Goal: Task Accomplishment & Management: Manage account settings

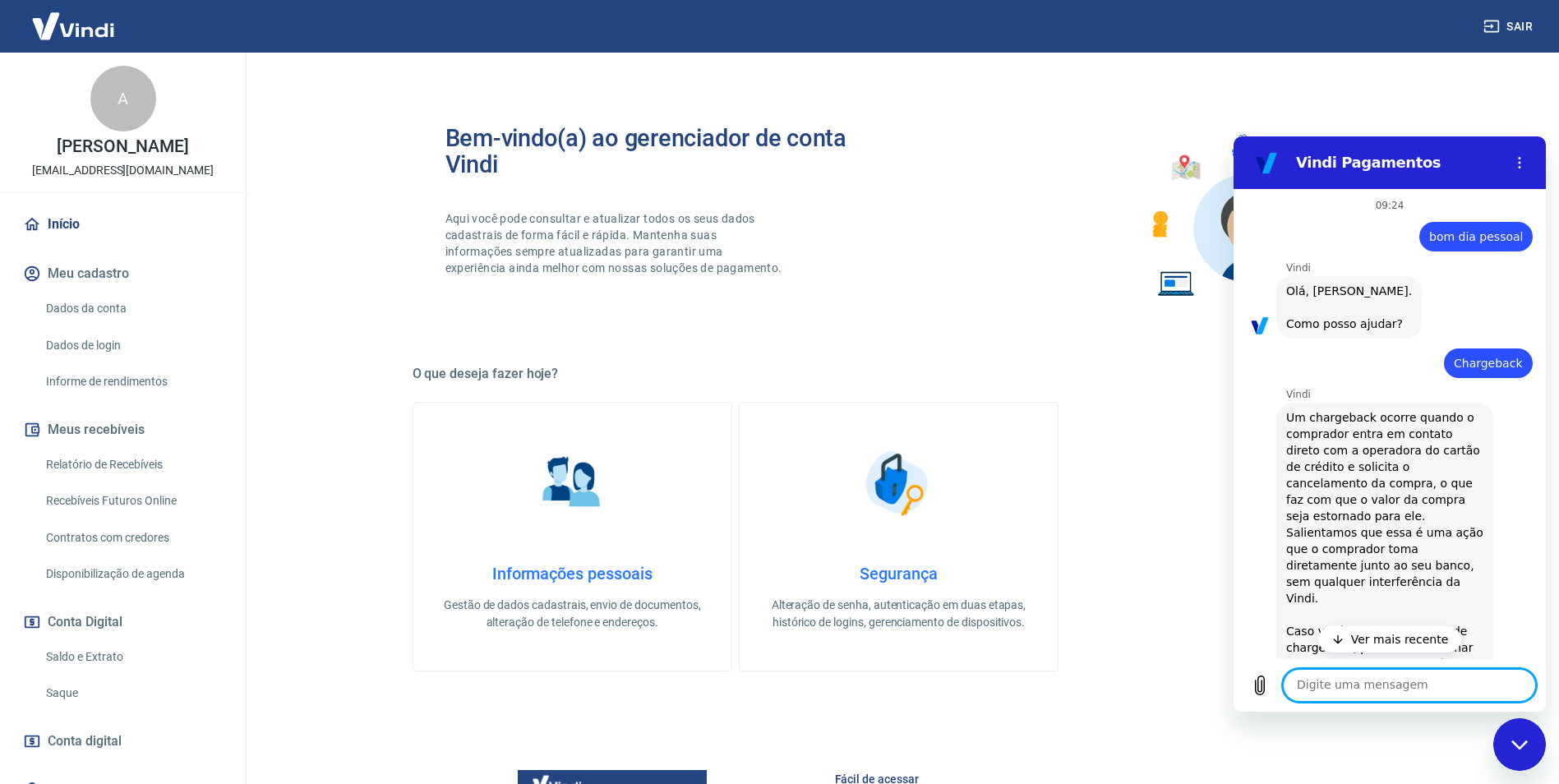
click at [1528, 750] on icon "Fechar janela de mensagens" at bounding box center [1520, 745] width 18 height 11
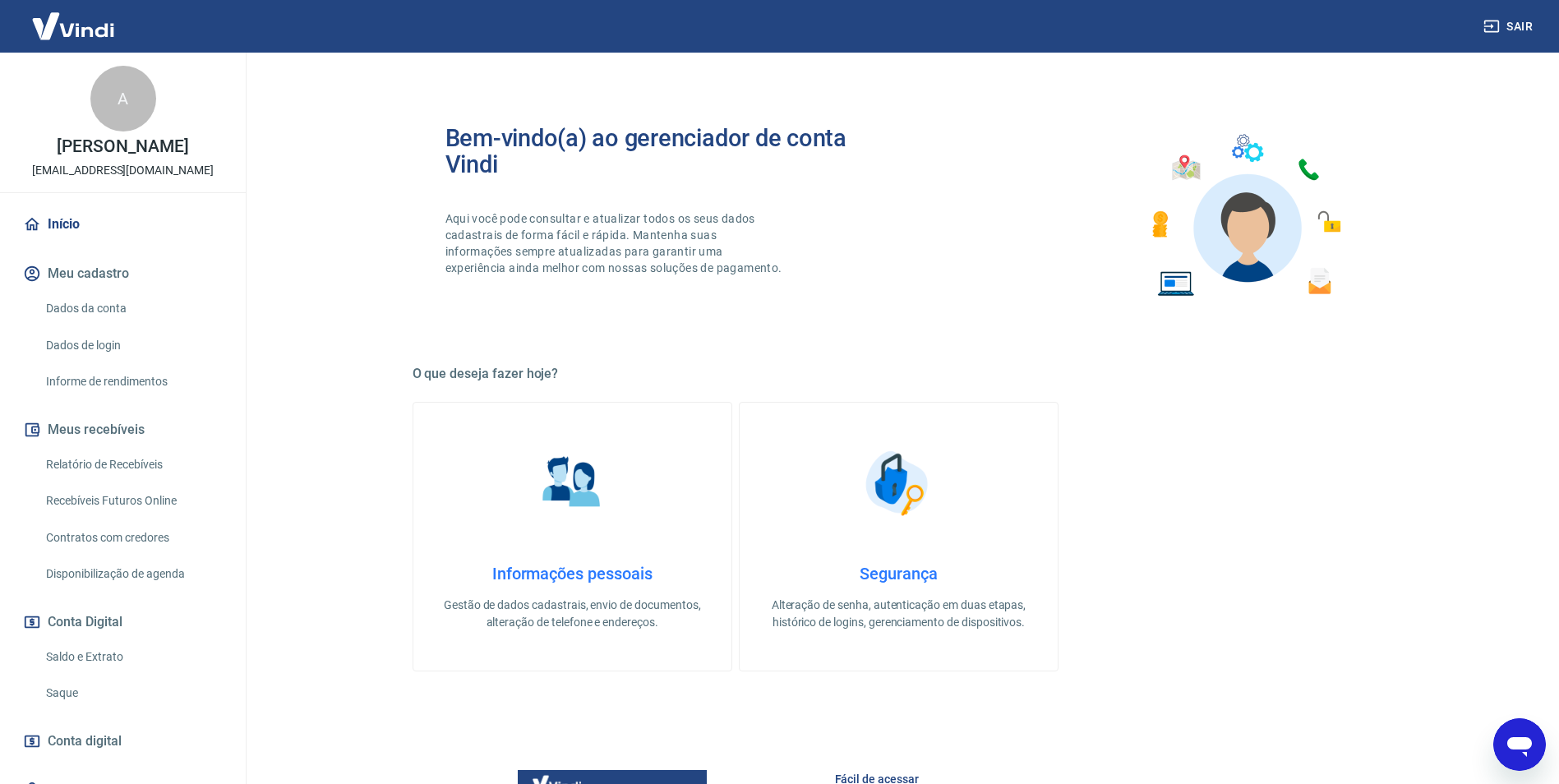
scroll to position [411, 0]
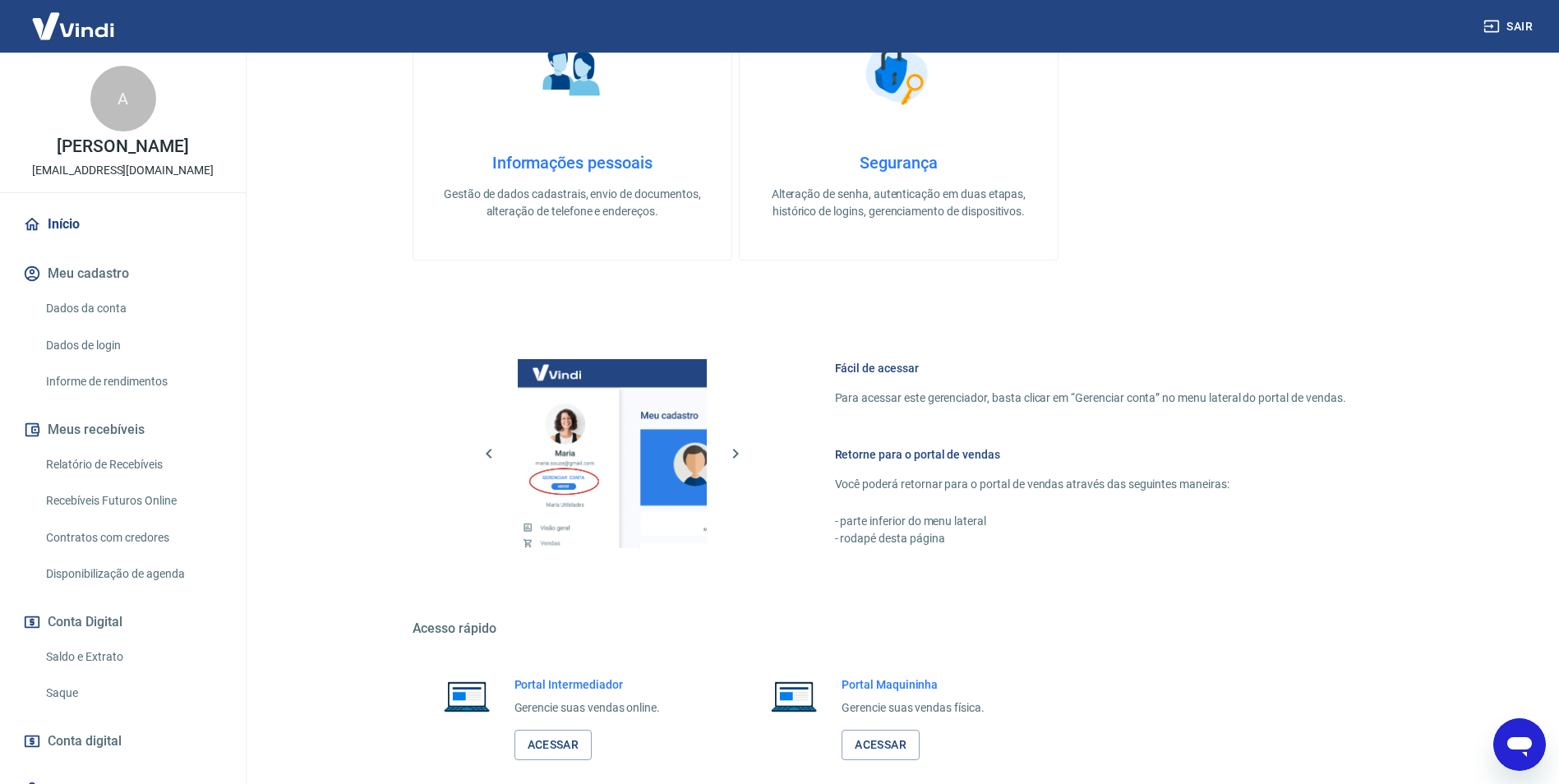
click at [1527, 747] on icon "Abrir janela de mensagens, 4 mensagens não lidas" at bounding box center [1520, 747] width 25 height 20
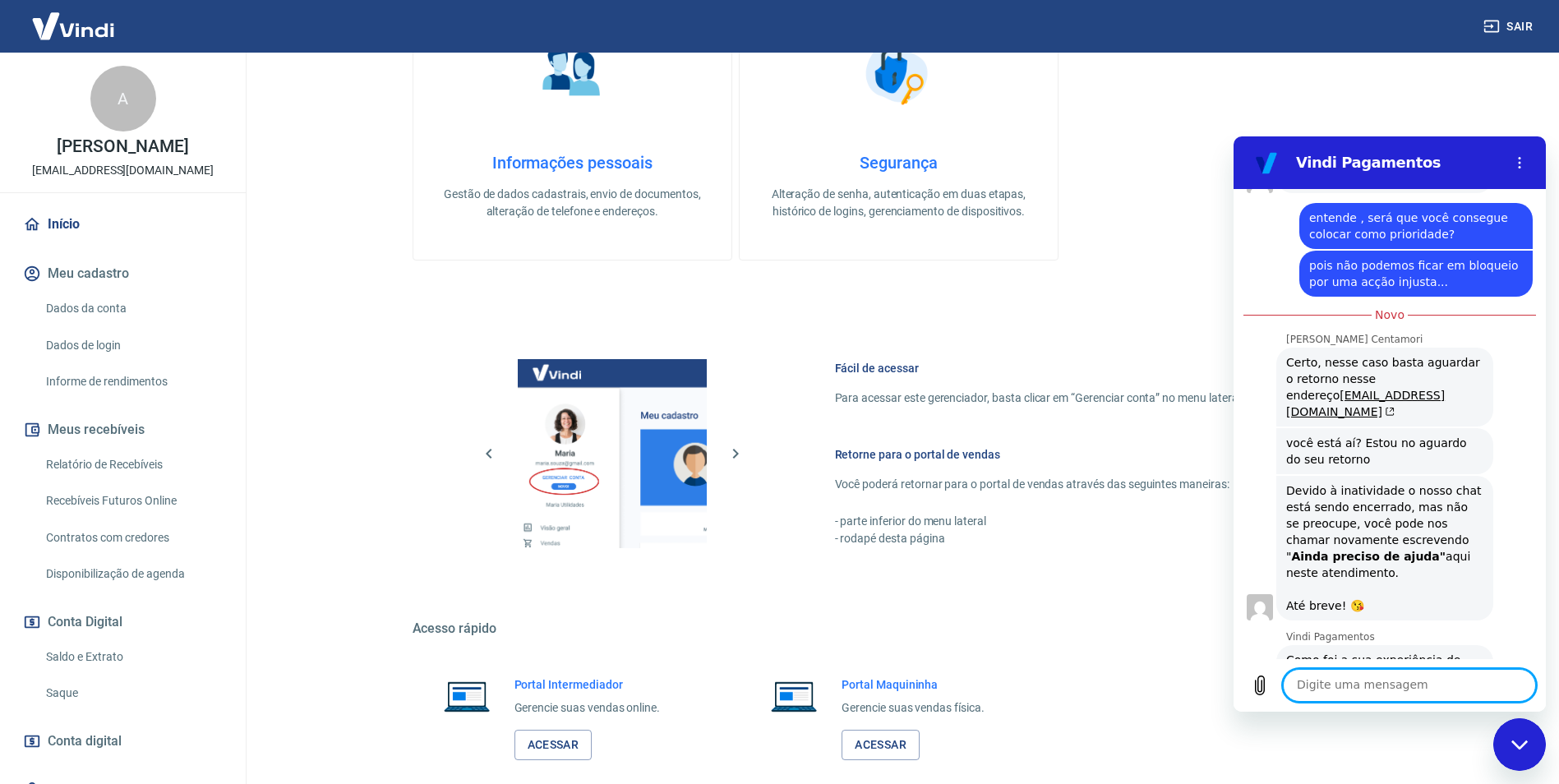
scroll to position [1873, 0]
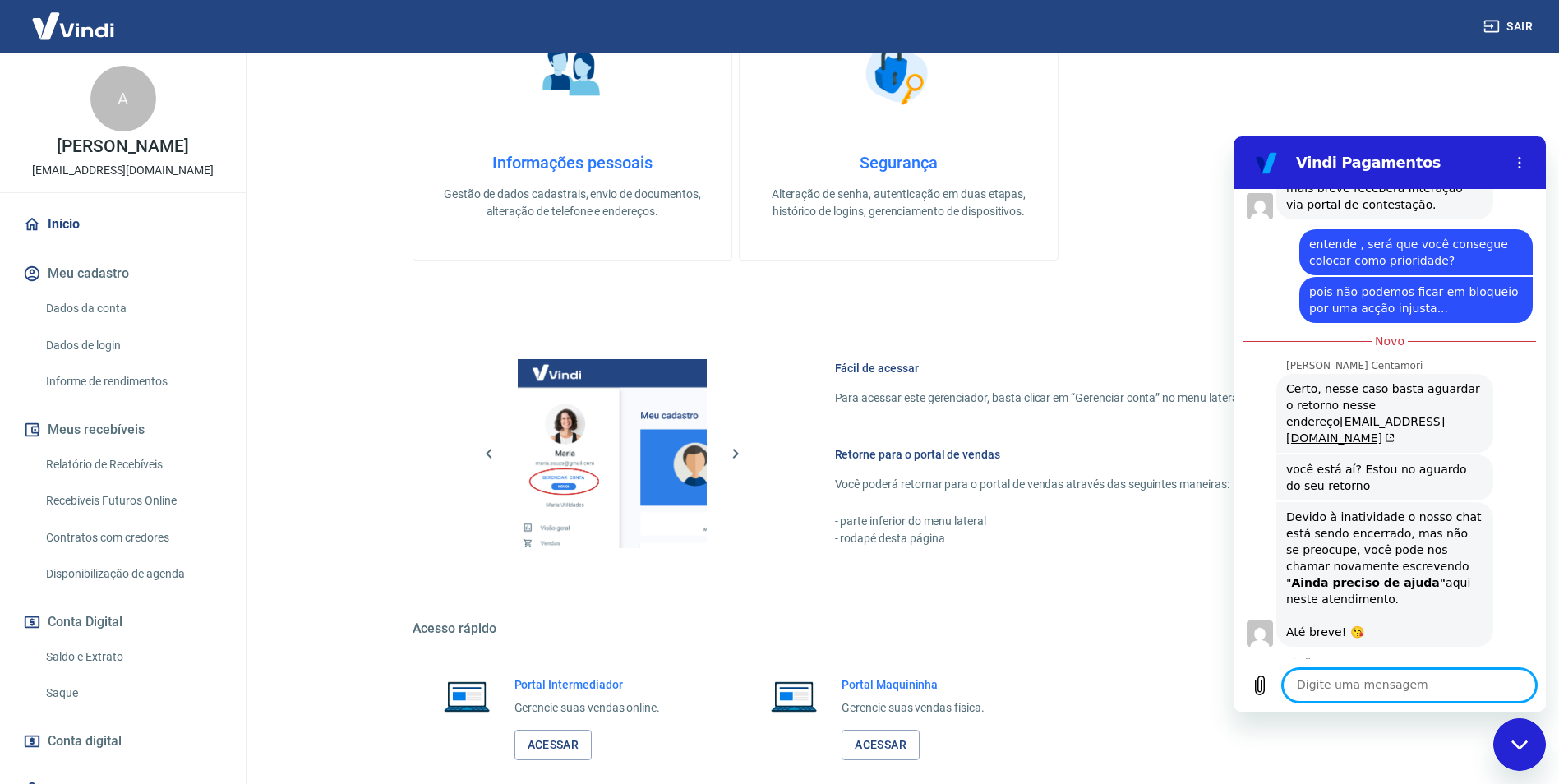
click at [1518, 752] on div "Fechar janela de mensagens" at bounding box center [1519, 744] width 49 height 49
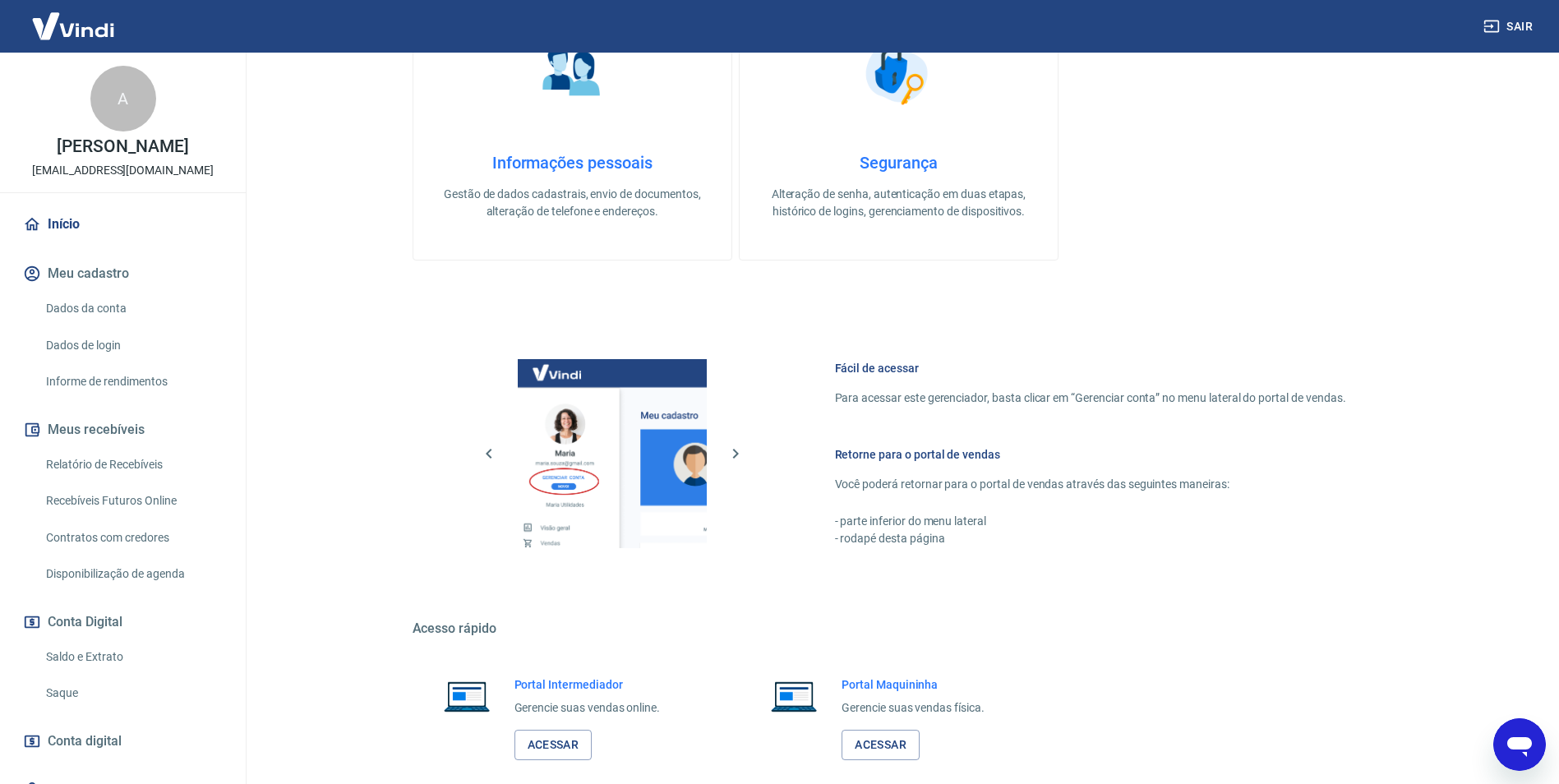
scroll to position [1899, 0]
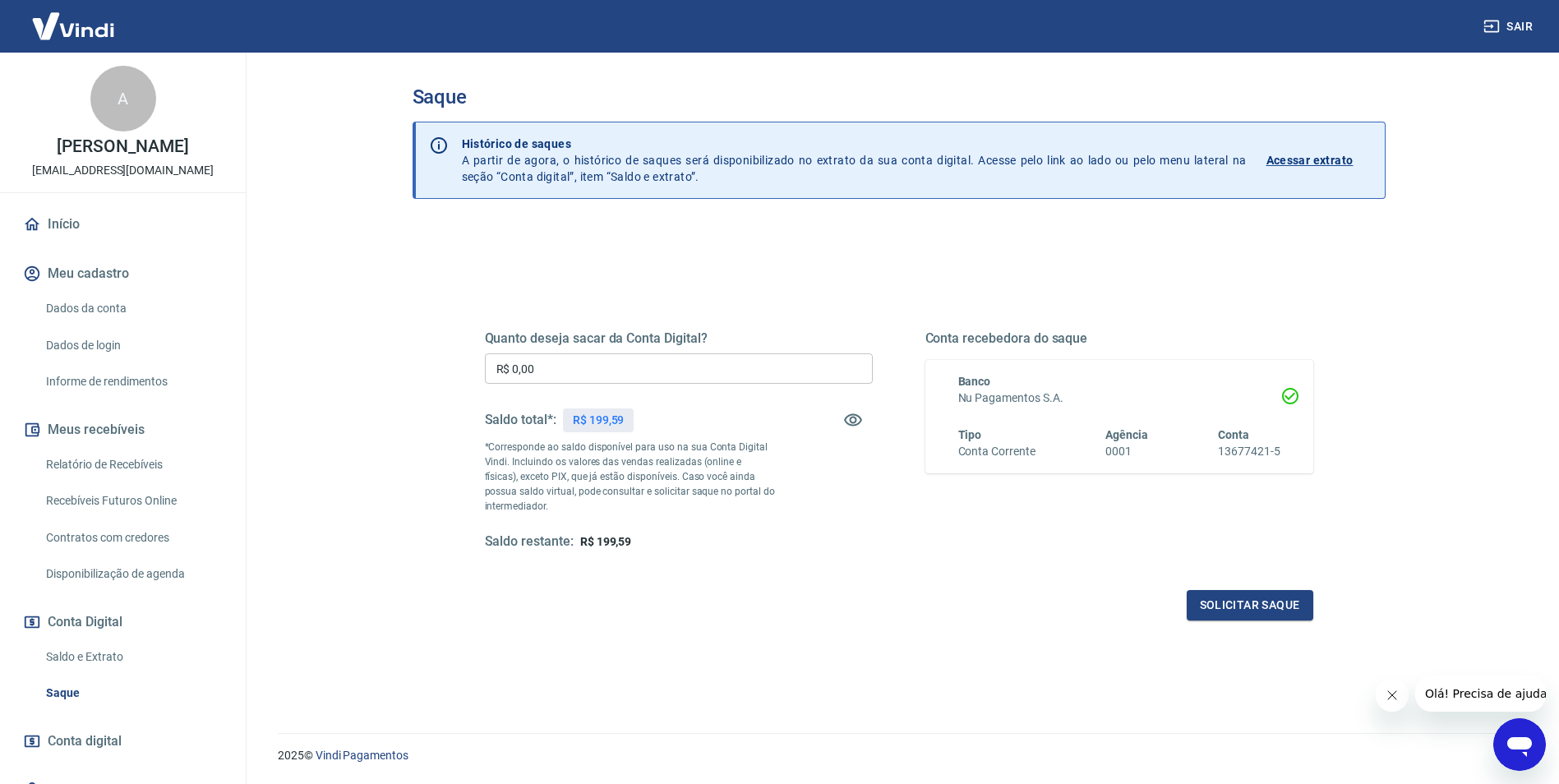
click at [571, 367] on input "R$ 0,00" at bounding box center [679, 368] width 388 height 30
type input "R$ 199,00"
click at [1261, 605] on button "Solicitar saque" at bounding box center [1250, 605] width 127 height 30
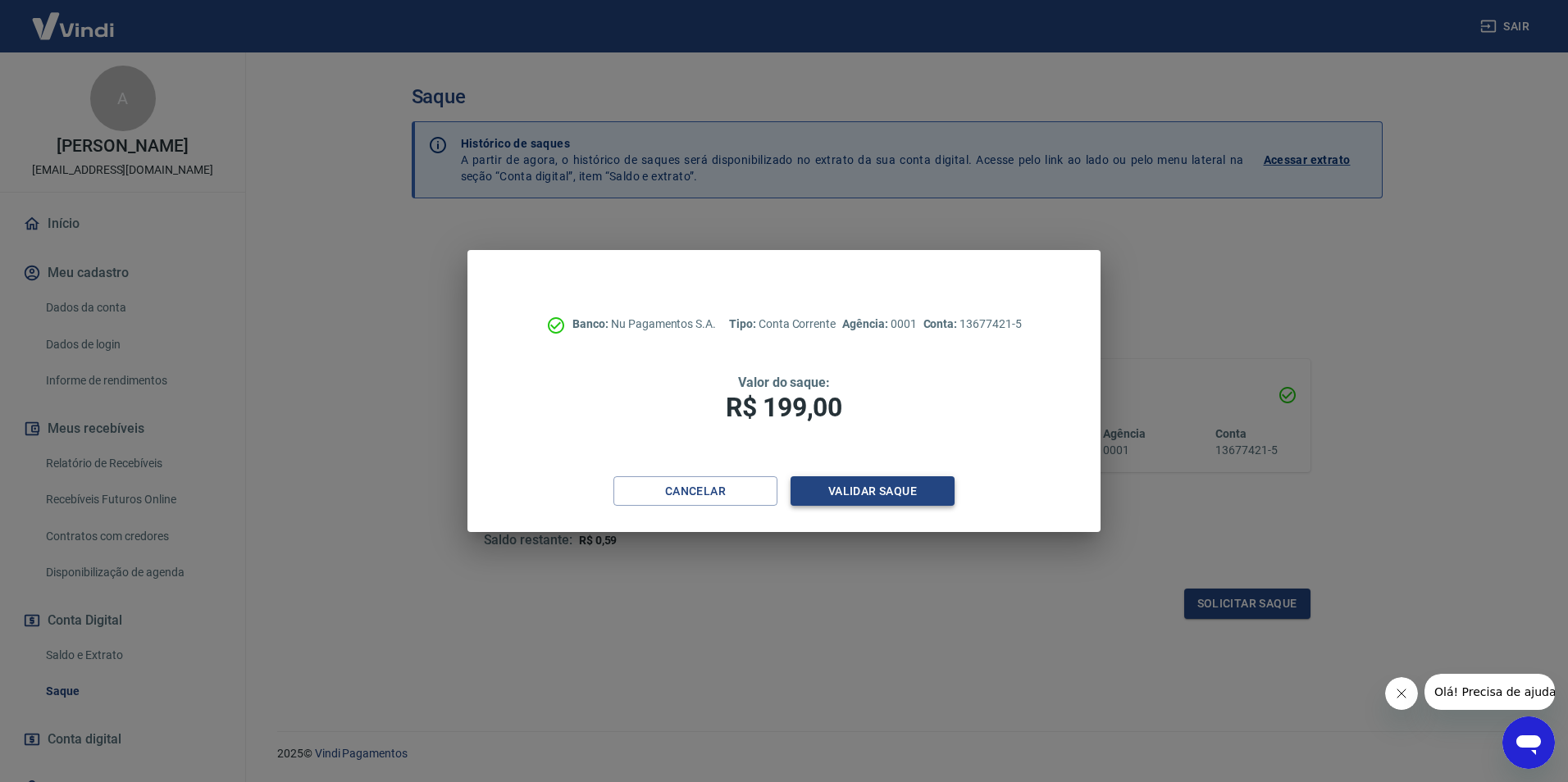
click at [881, 488] on button "Validar saque" at bounding box center [872, 491] width 164 height 30
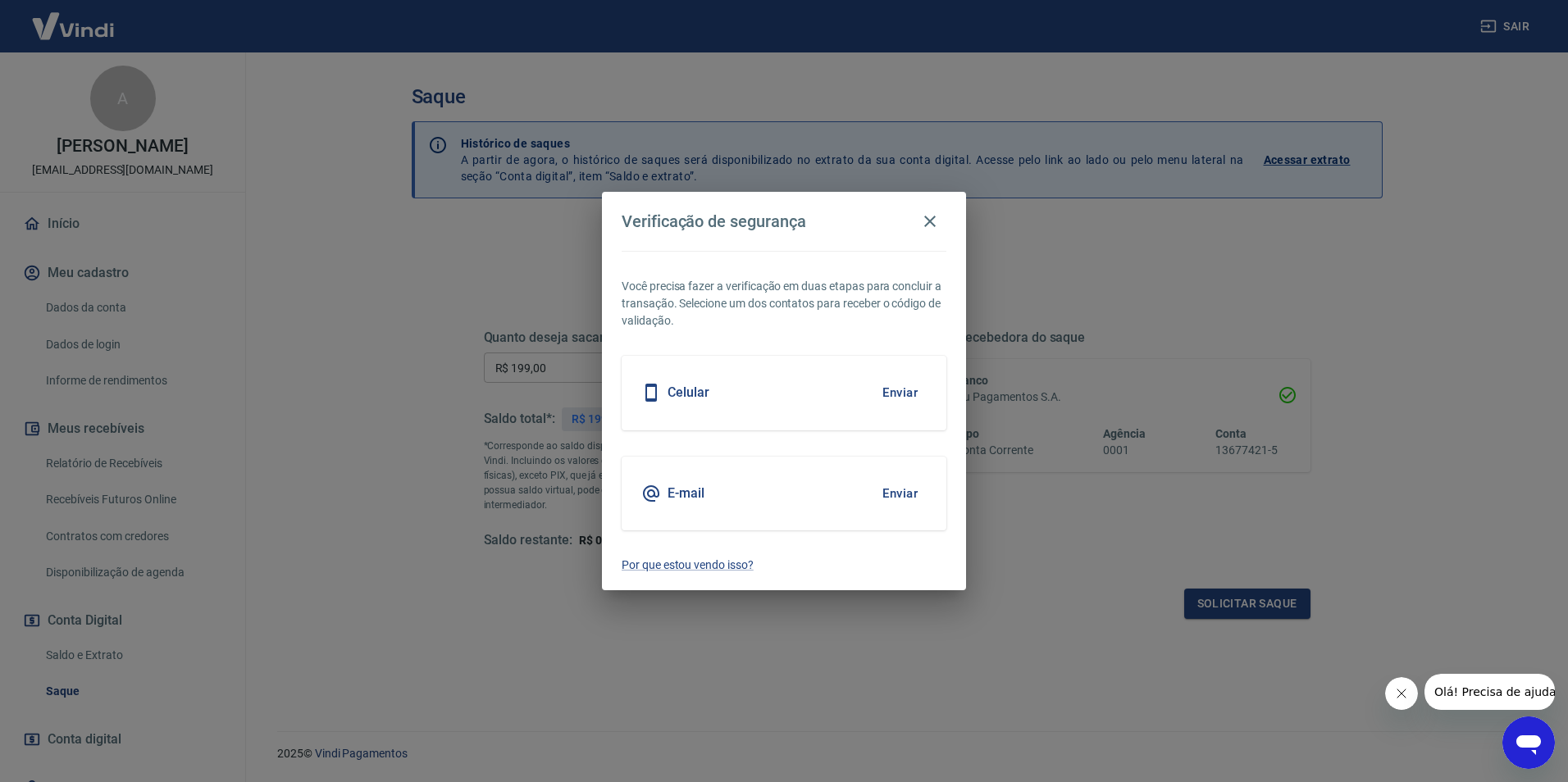
click at [894, 380] on button "Enviar" at bounding box center [900, 392] width 53 height 34
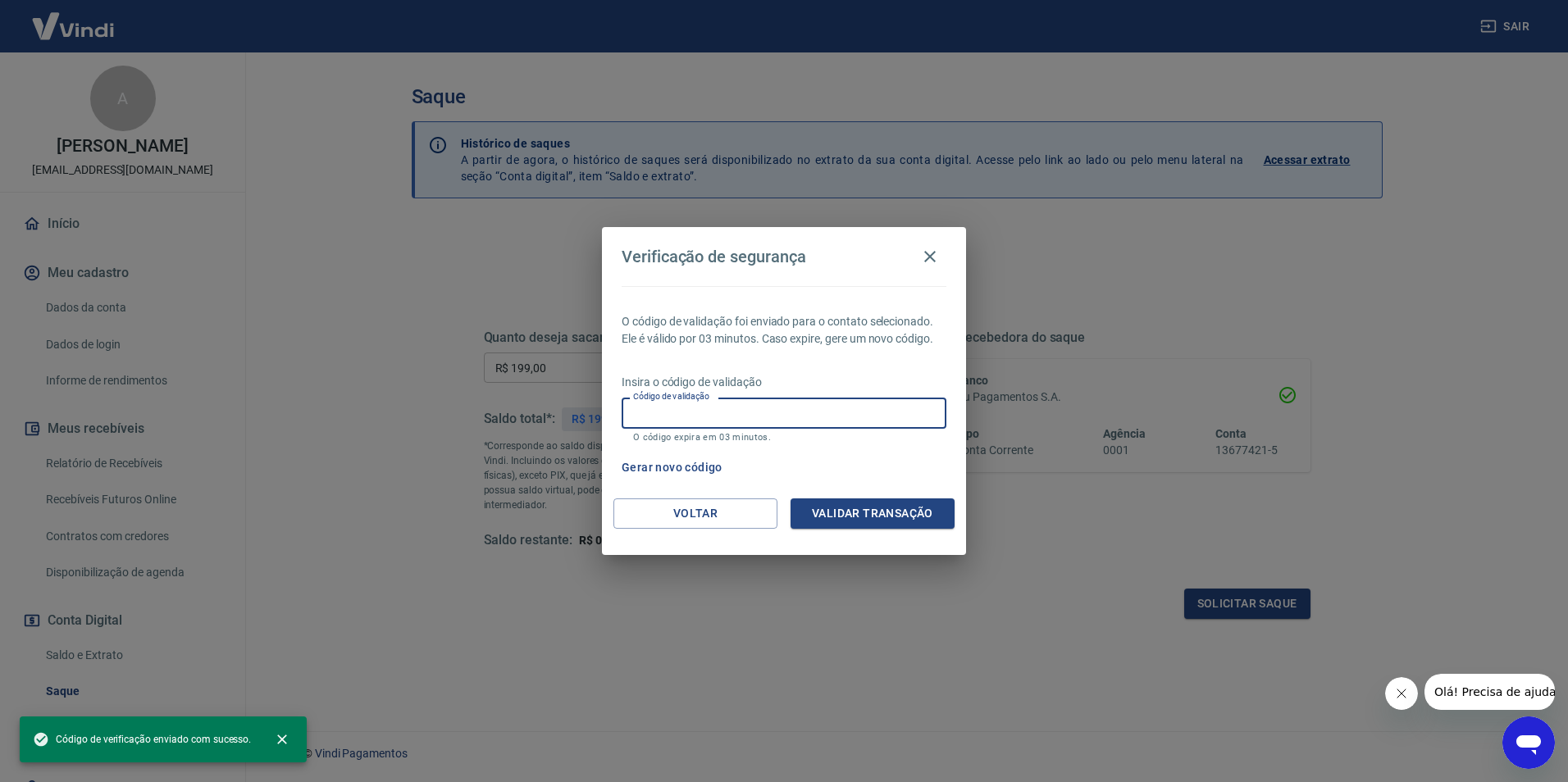
click at [659, 417] on input "Código de validação" at bounding box center [784, 412] width 325 height 30
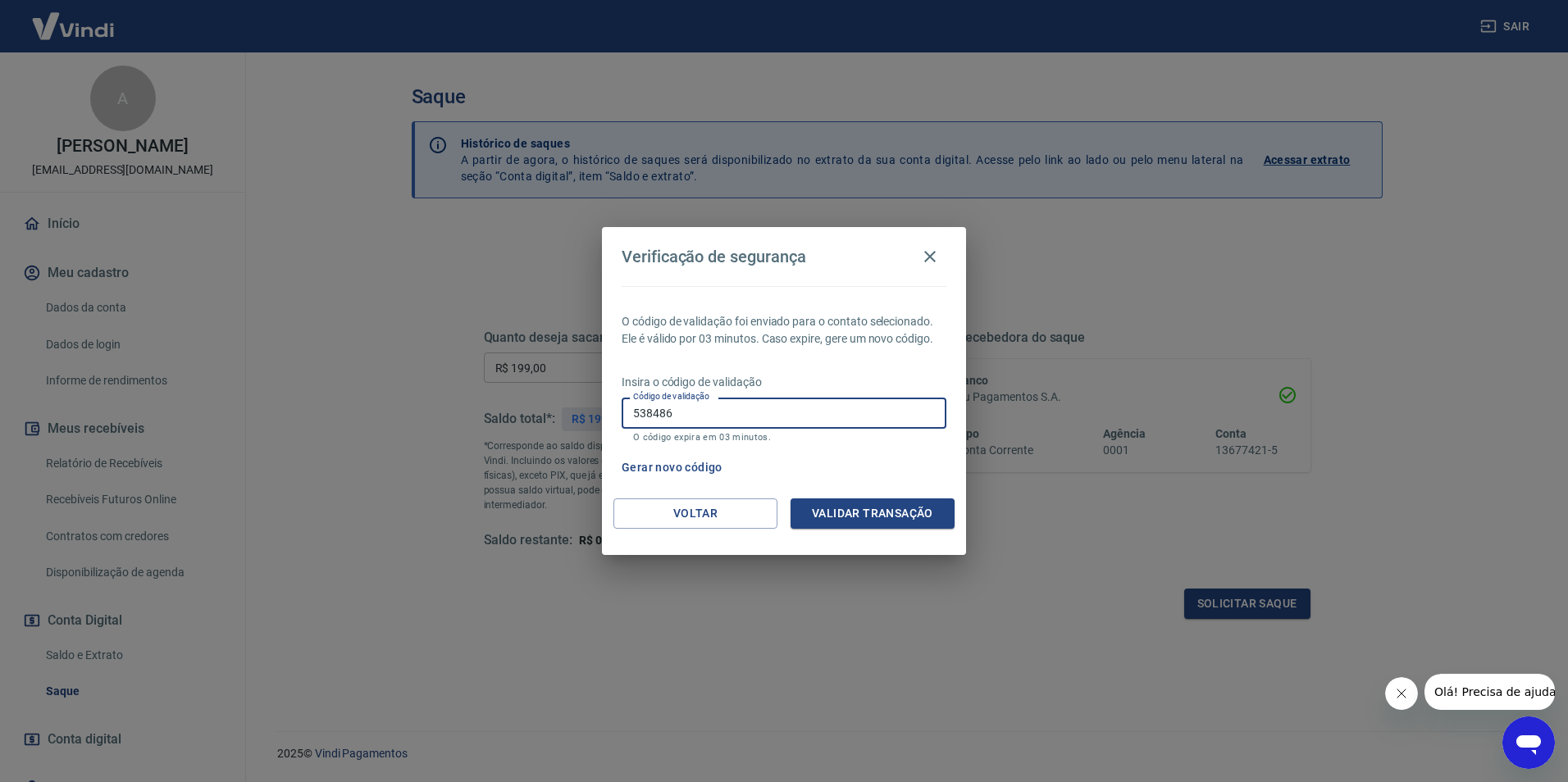
type input "538486"
click at [876, 507] on button "Validar transação" at bounding box center [872, 513] width 164 height 30
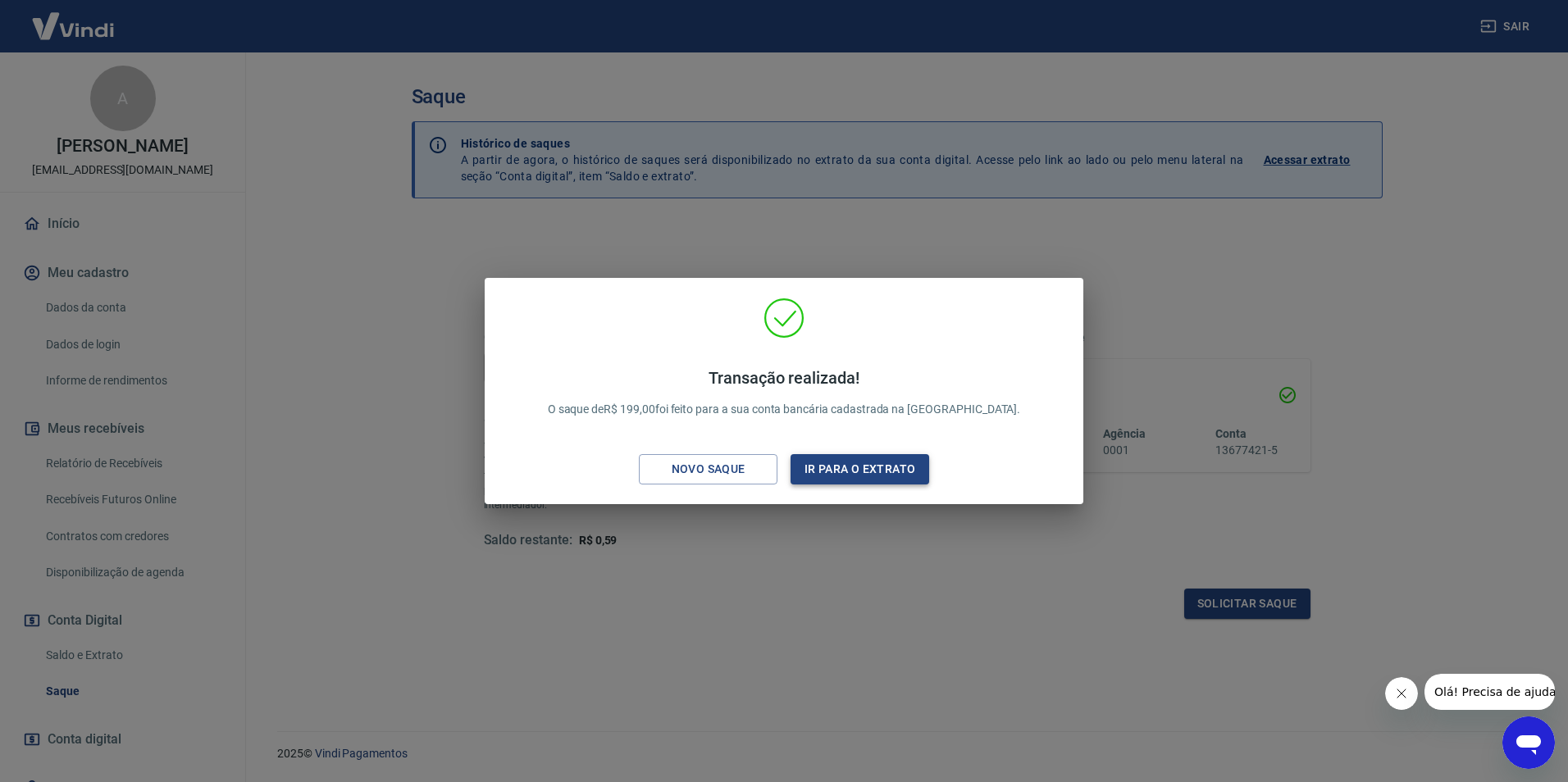
click at [893, 469] on button "Ir para o extrato" at bounding box center [860, 469] width 138 height 30
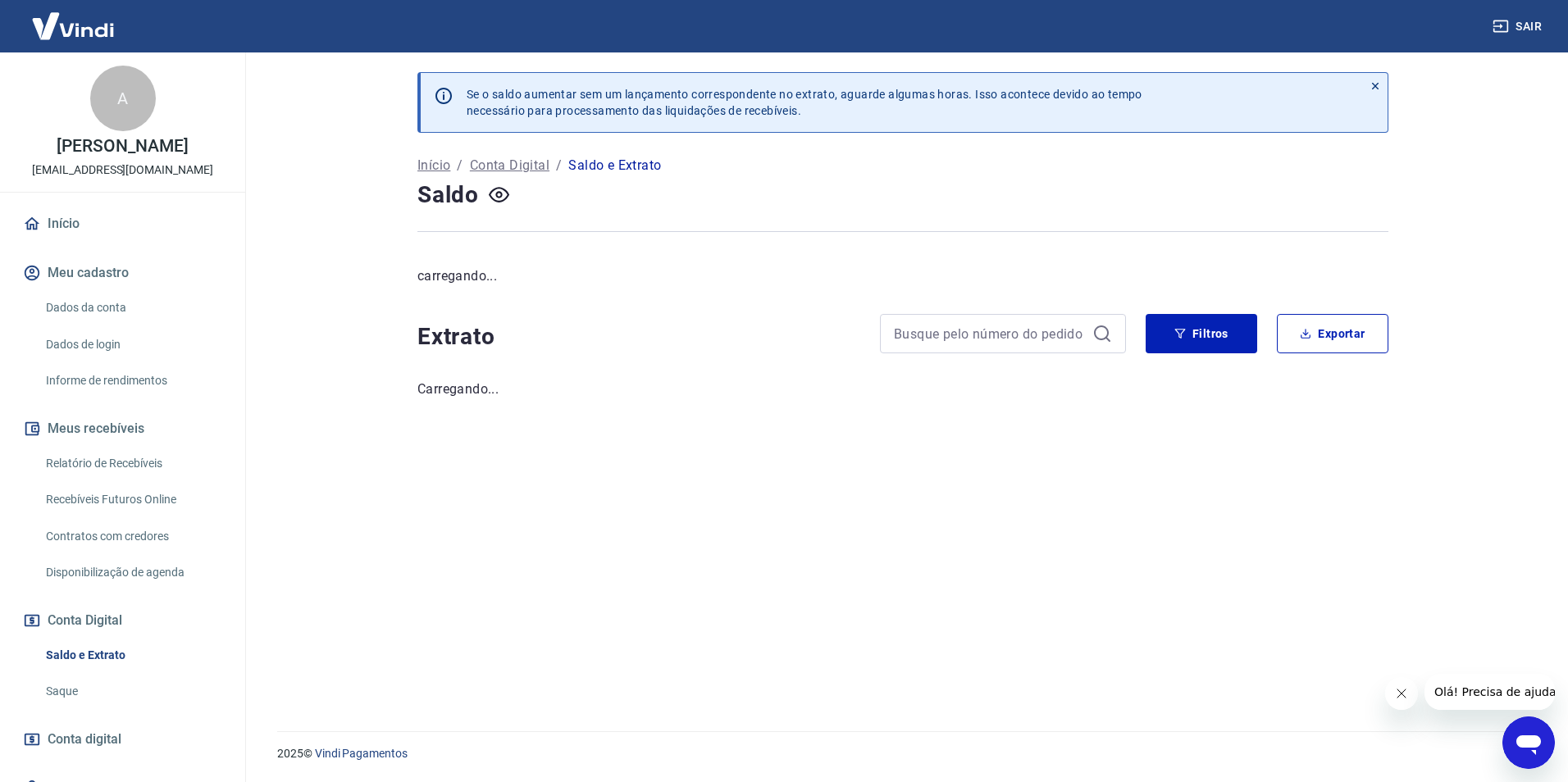
click at [72, 205] on div "A Antonio Adas Guarino contatoadaz@gmail.com Início Meu cadastro Dados da conta…" at bounding box center [122, 454] width 245 height 804
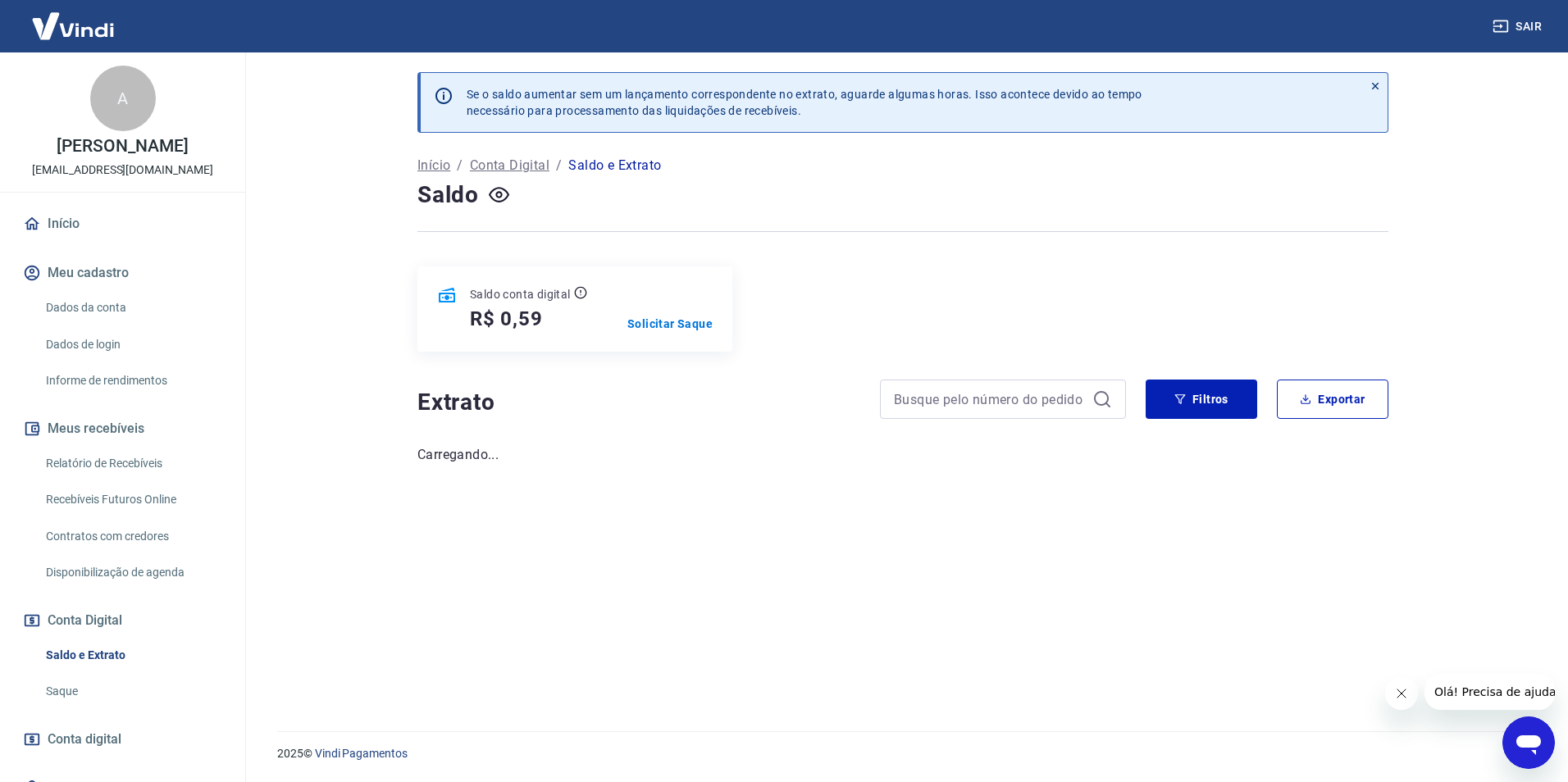
click at [73, 212] on link "Início" at bounding box center [122, 223] width 206 height 36
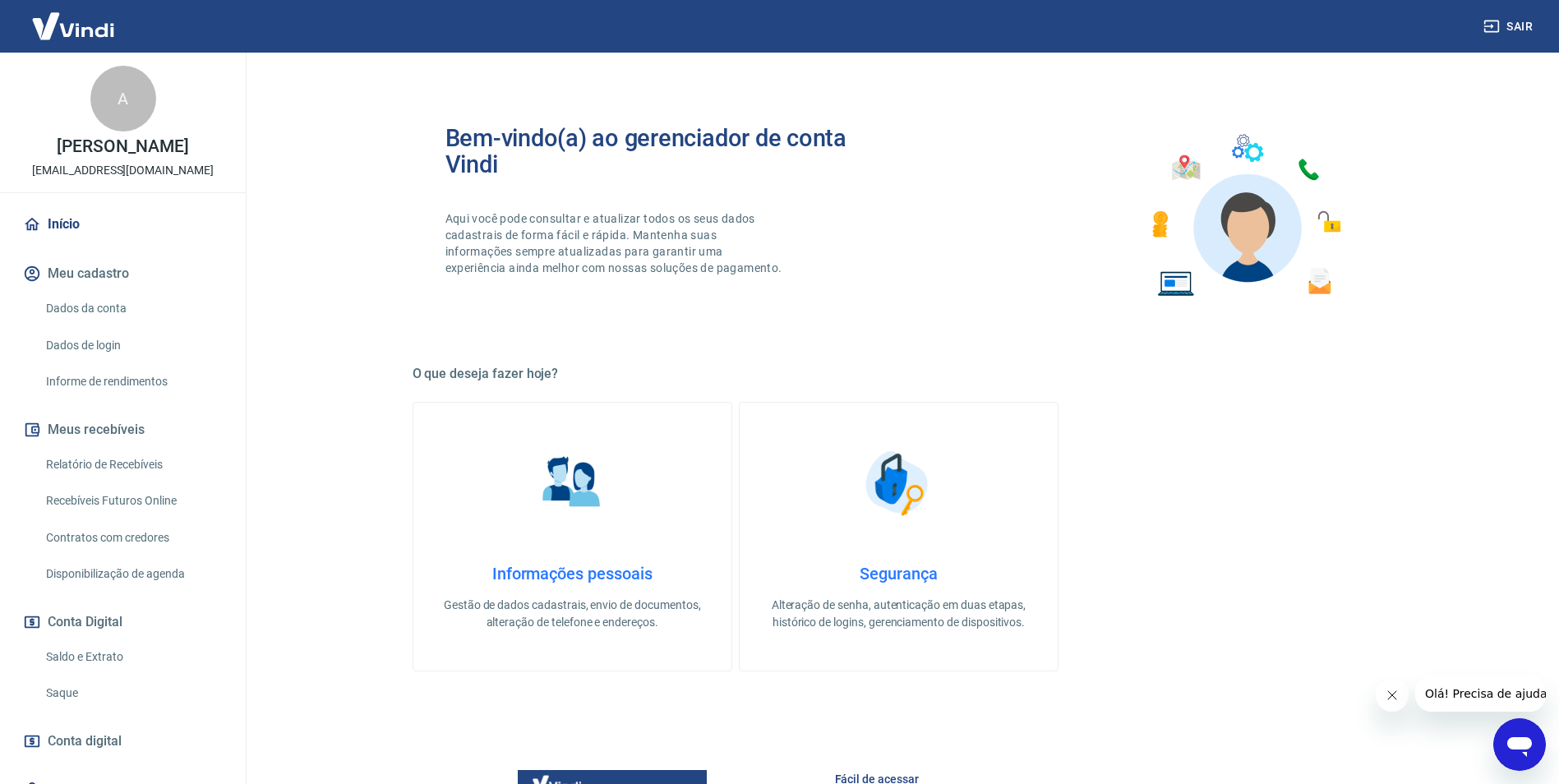
click at [96, 224] on link "Início" at bounding box center [123, 224] width 206 height 36
